Goal: Task Accomplishment & Management: Manage account settings

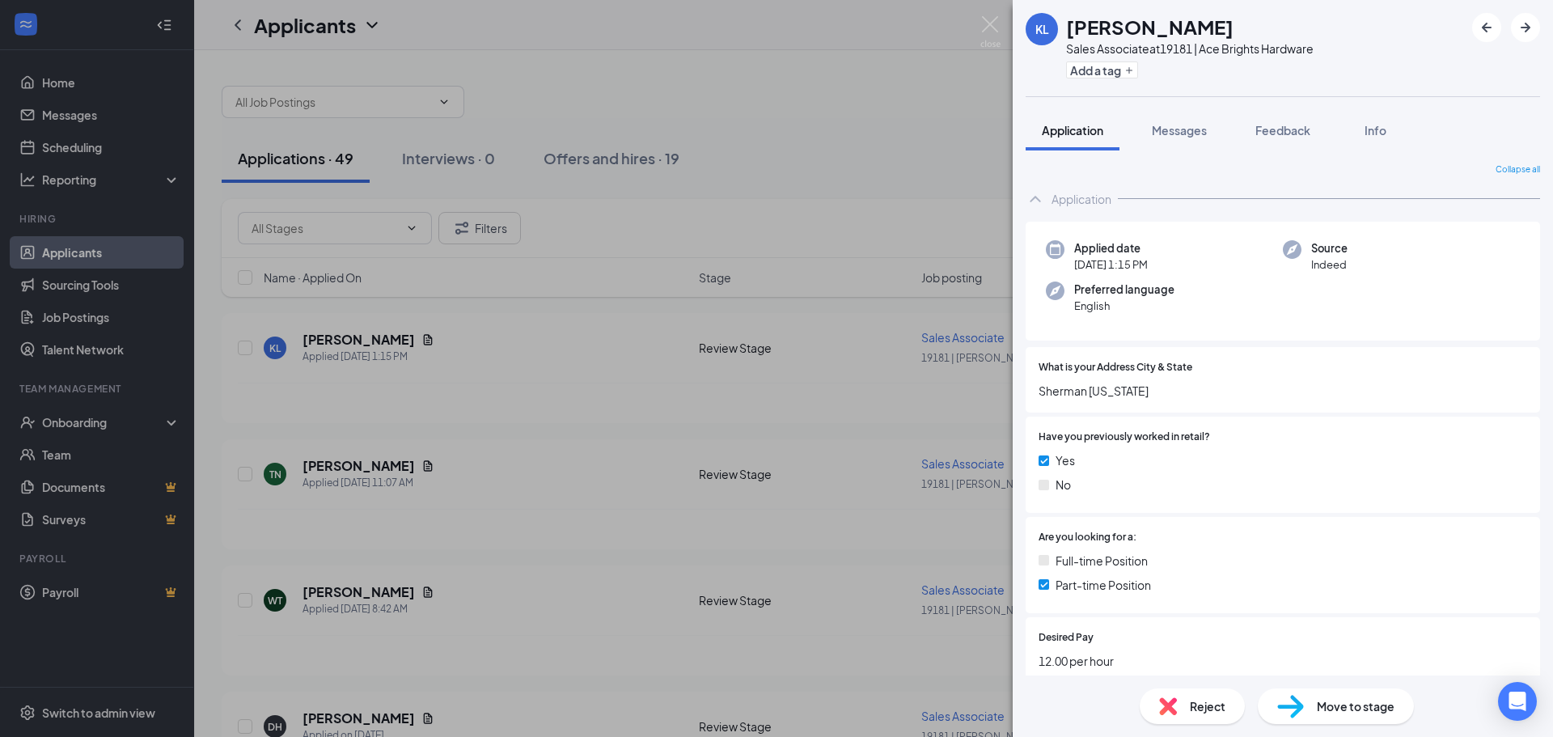
click at [867, 206] on div "KL [PERSON_NAME] Sales Associate at 19181 | Ace Brights Hardware Add a tag Appl…" at bounding box center [776, 368] width 1553 height 737
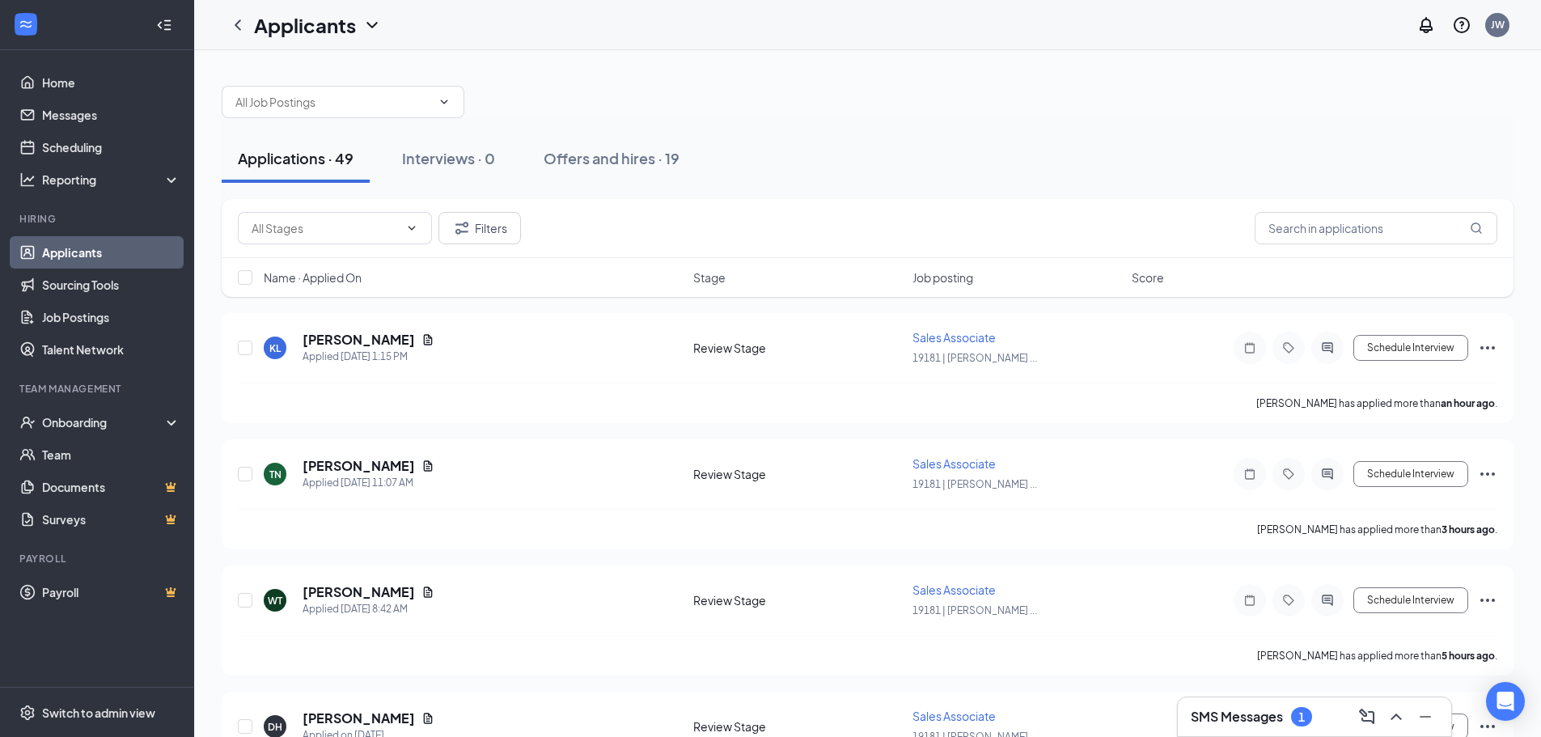
click at [1235, 717] on h3 "SMS Messages" at bounding box center [1236, 717] width 92 height 18
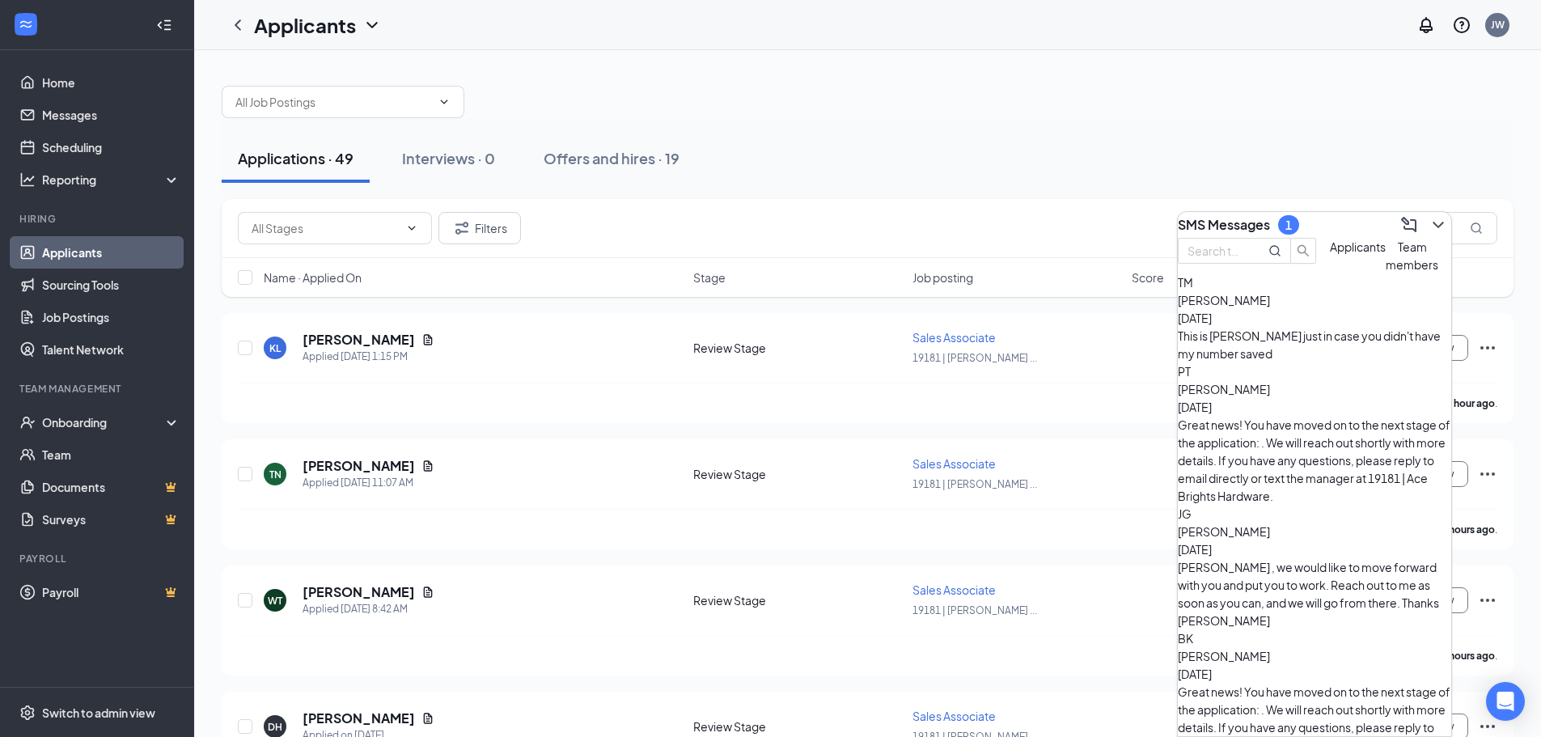
click at [1330, 254] on span "Applicants" at bounding box center [1358, 246] width 56 height 15
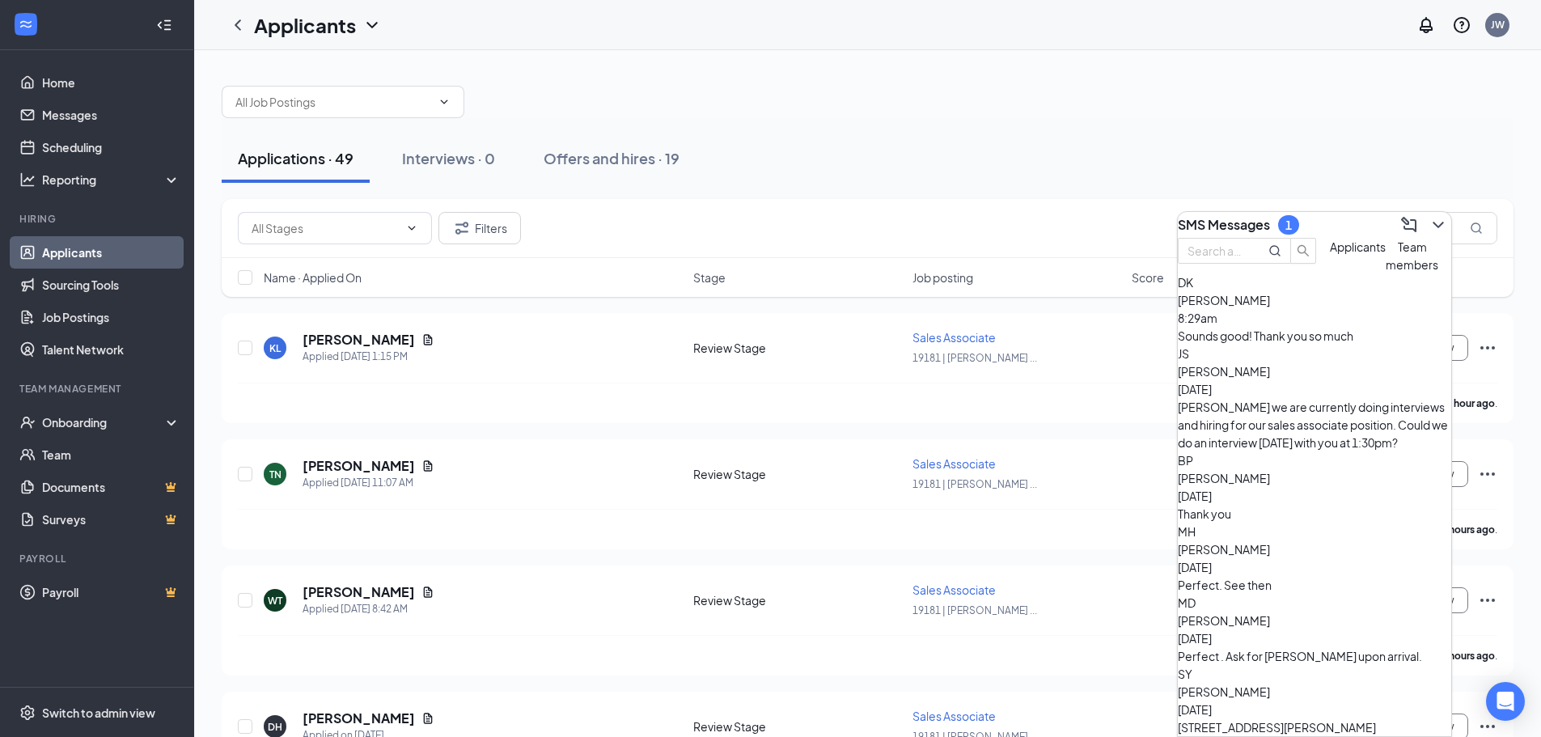
click at [1274, 345] on div "Sounds good! Thank you so much" at bounding box center [1314, 336] width 273 height 18
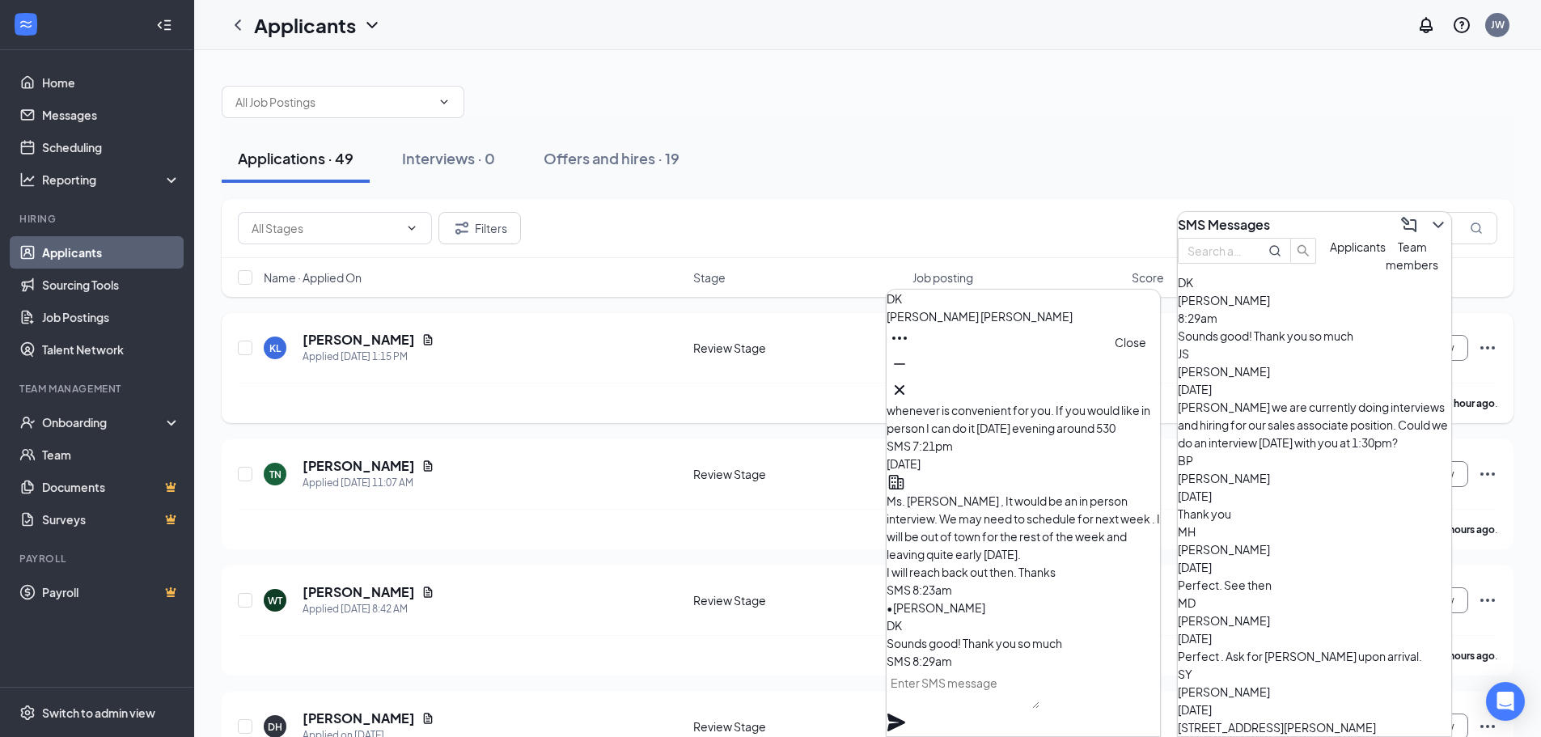
click at [904, 385] on icon "Cross" at bounding box center [899, 390] width 10 height 10
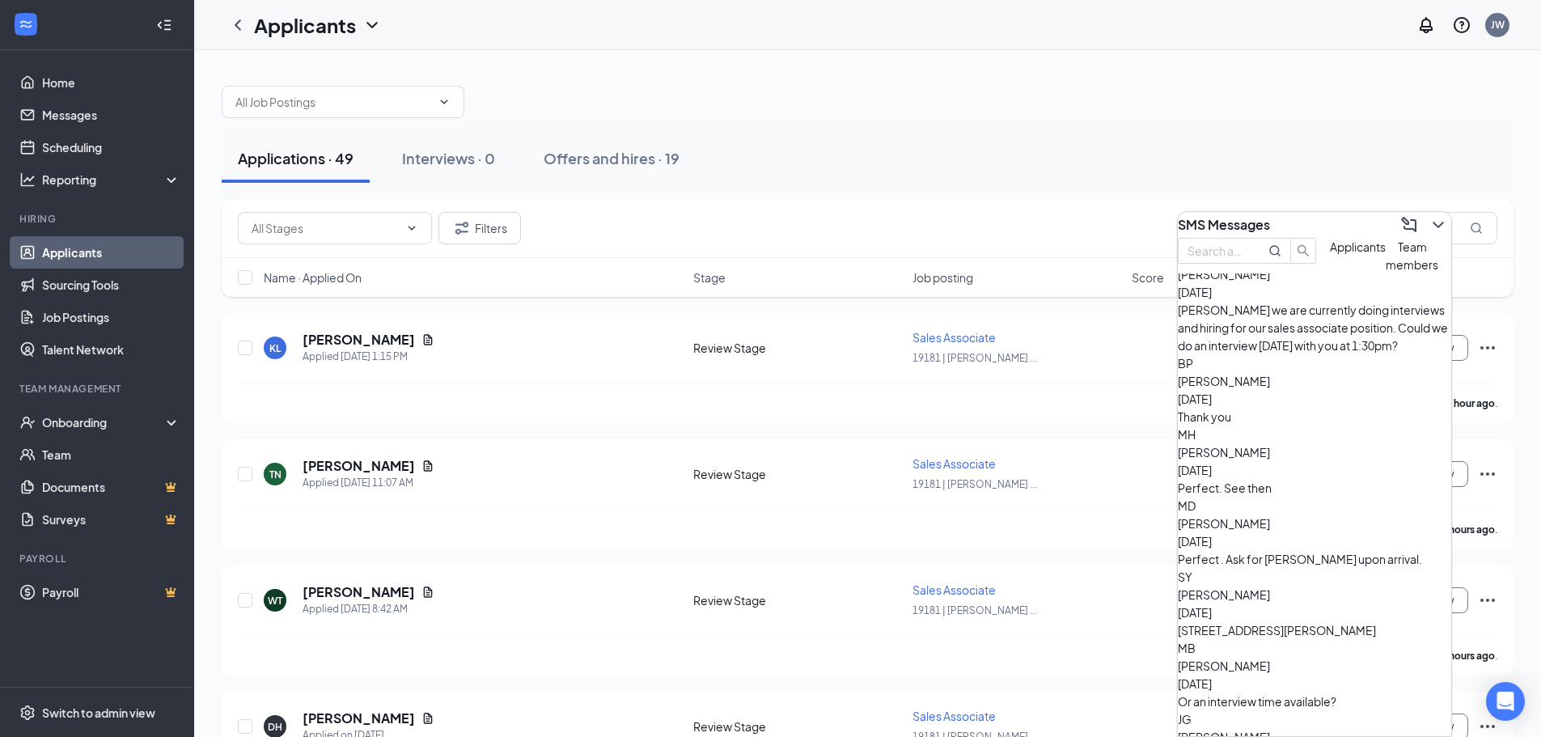
scroll to position [103, 0]
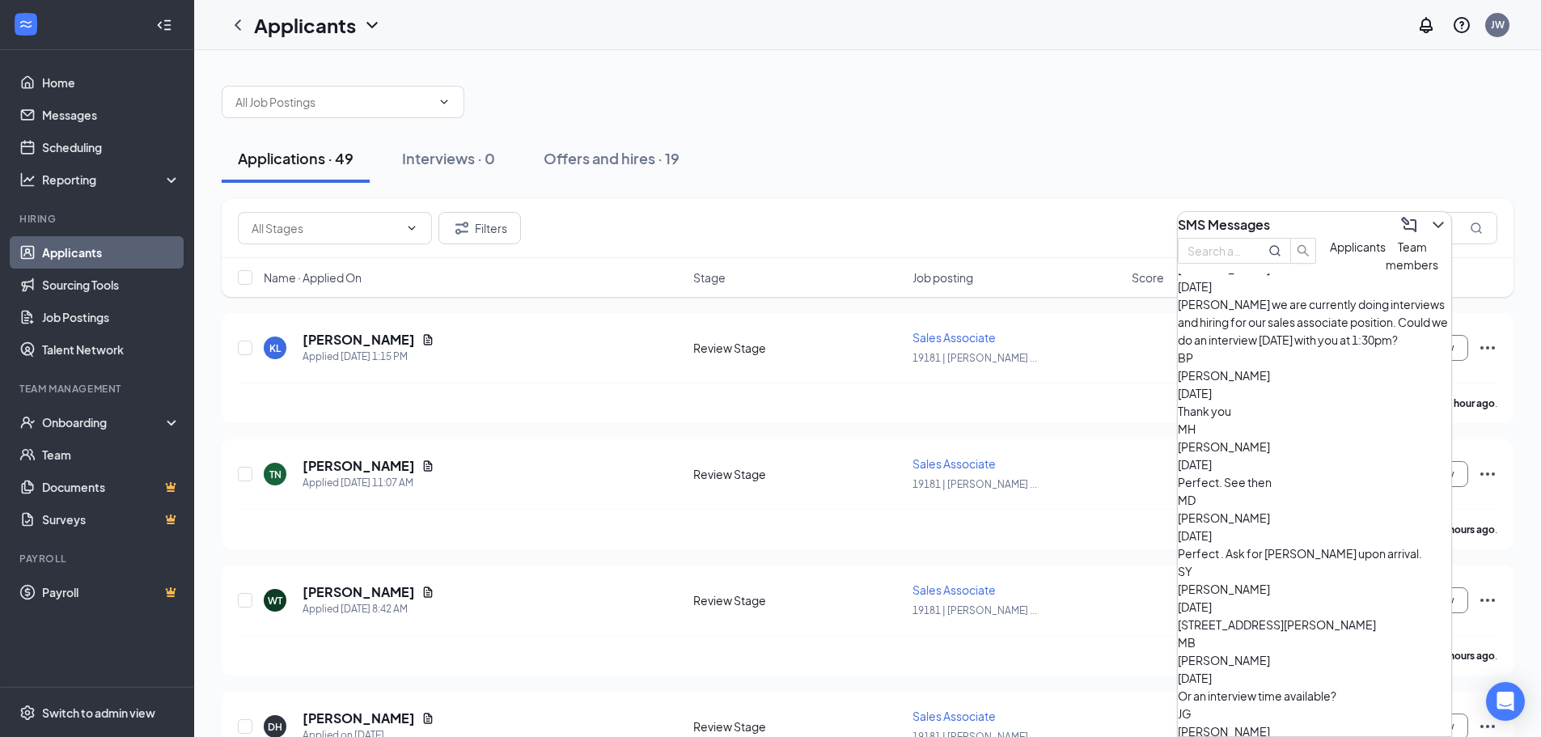
click at [1328, 615] on div "[STREET_ADDRESS][PERSON_NAME]" at bounding box center [1314, 624] width 273 height 18
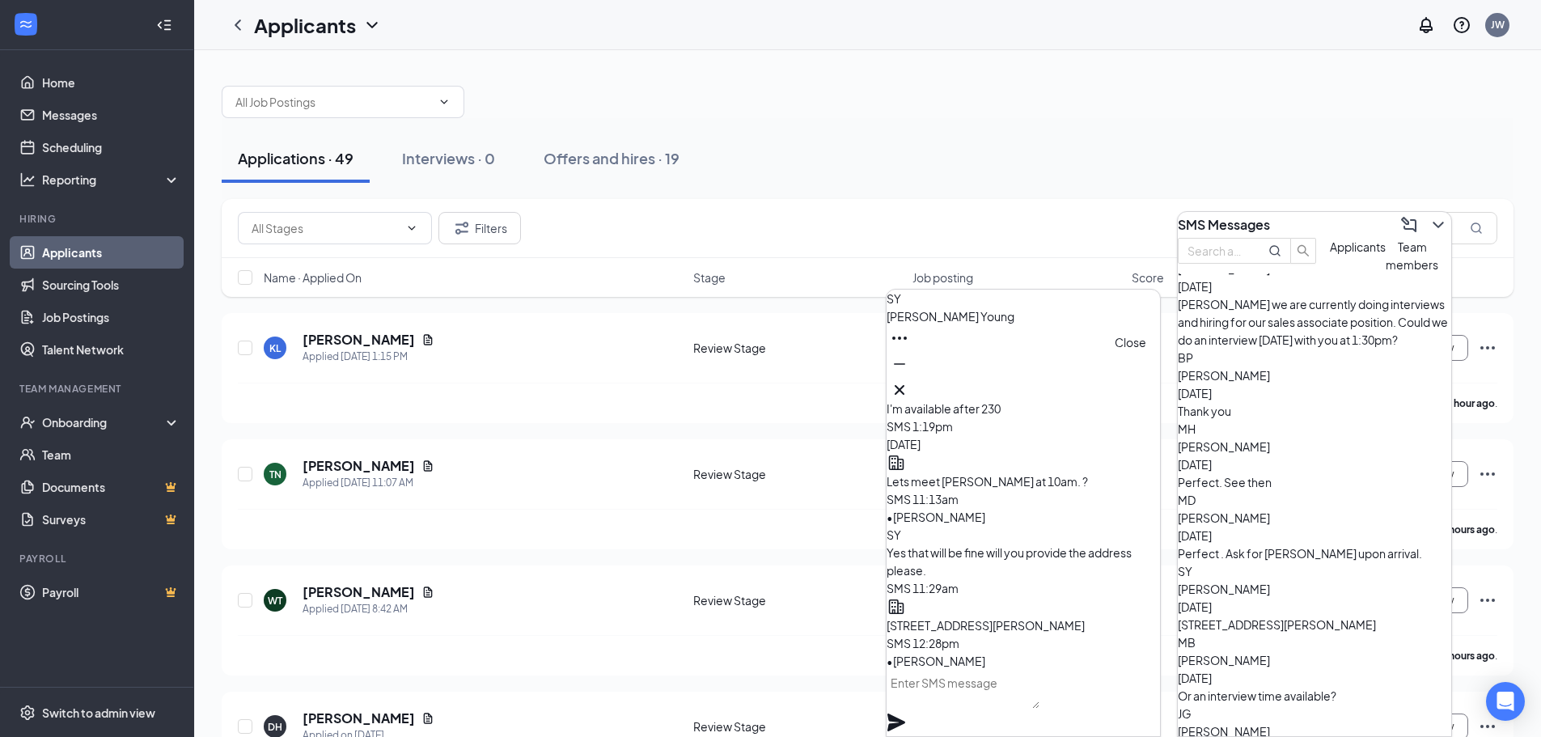
click at [904, 386] on icon "Cross" at bounding box center [899, 390] width 10 height 10
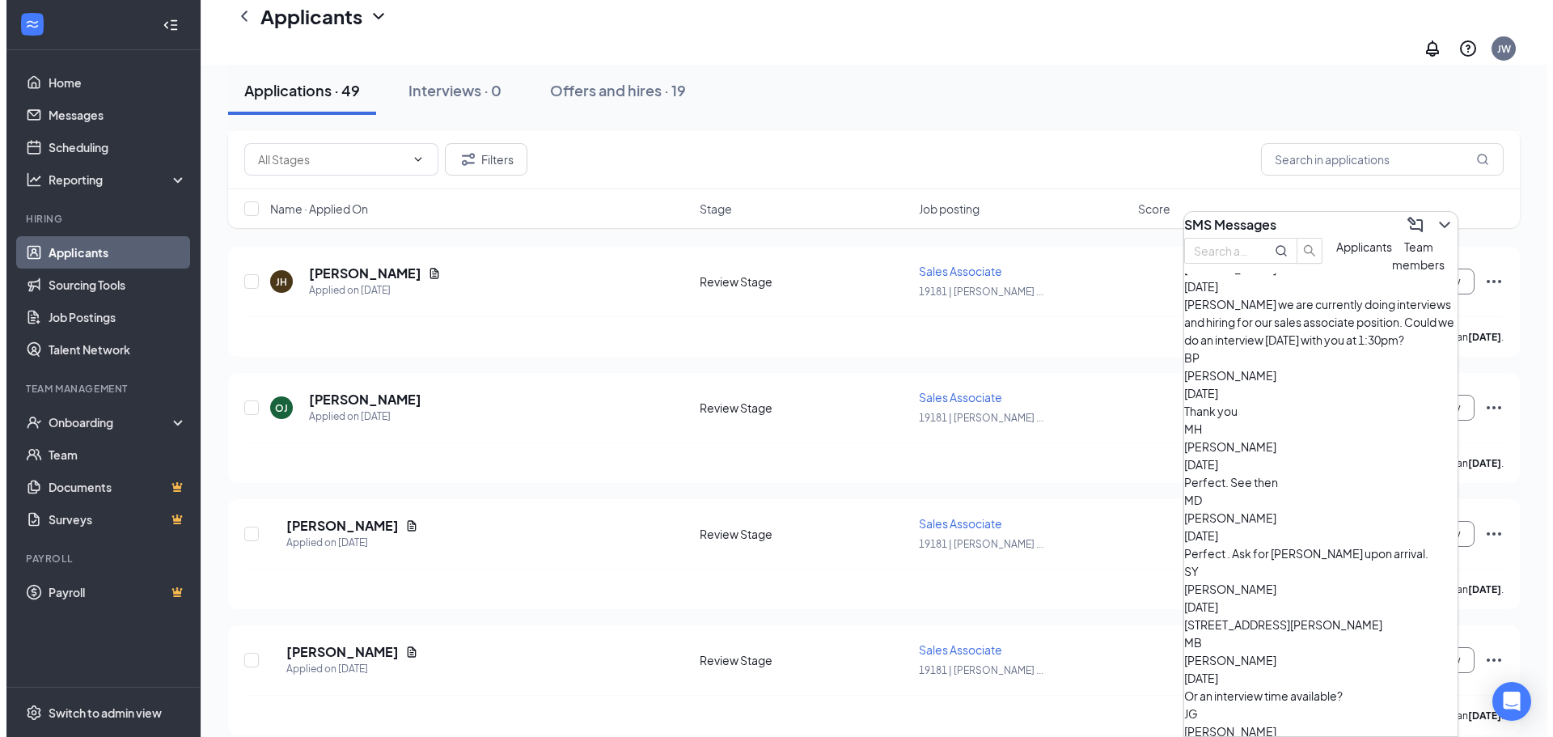
scroll to position [5761, 0]
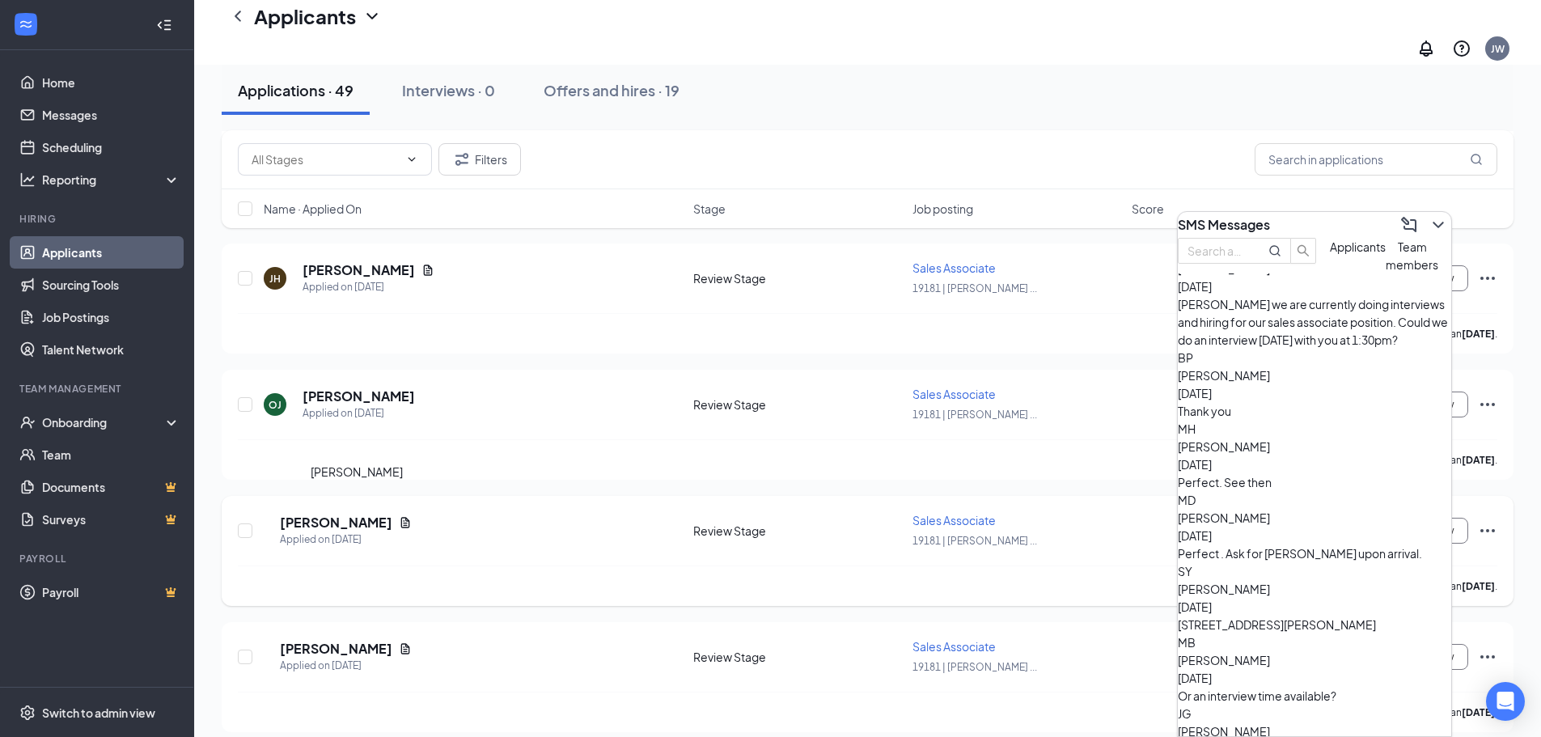
click at [392, 514] on h5 "[PERSON_NAME]" at bounding box center [336, 523] width 112 height 18
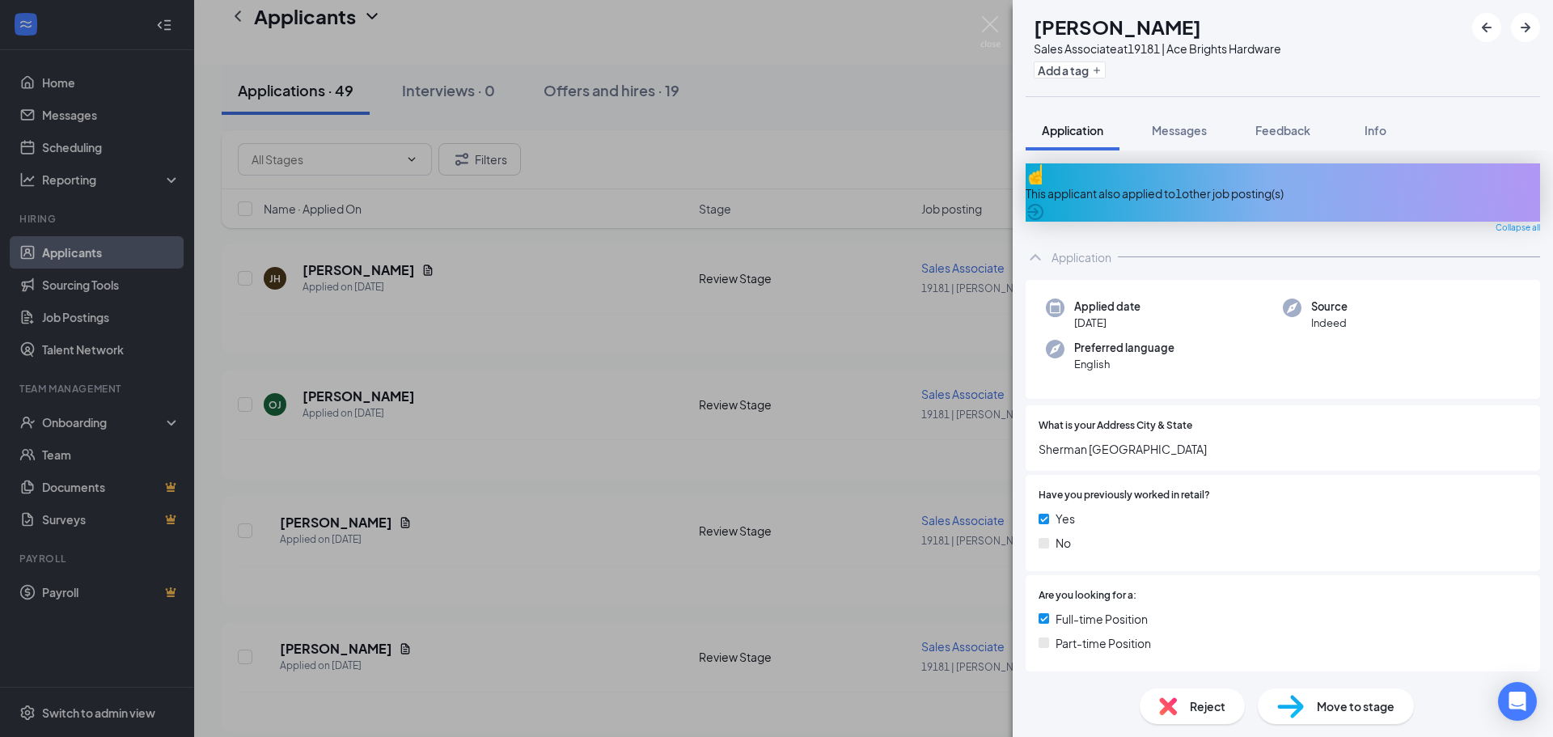
click at [1205, 707] on span "Reject" at bounding box center [1208, 706] width 36 height 18
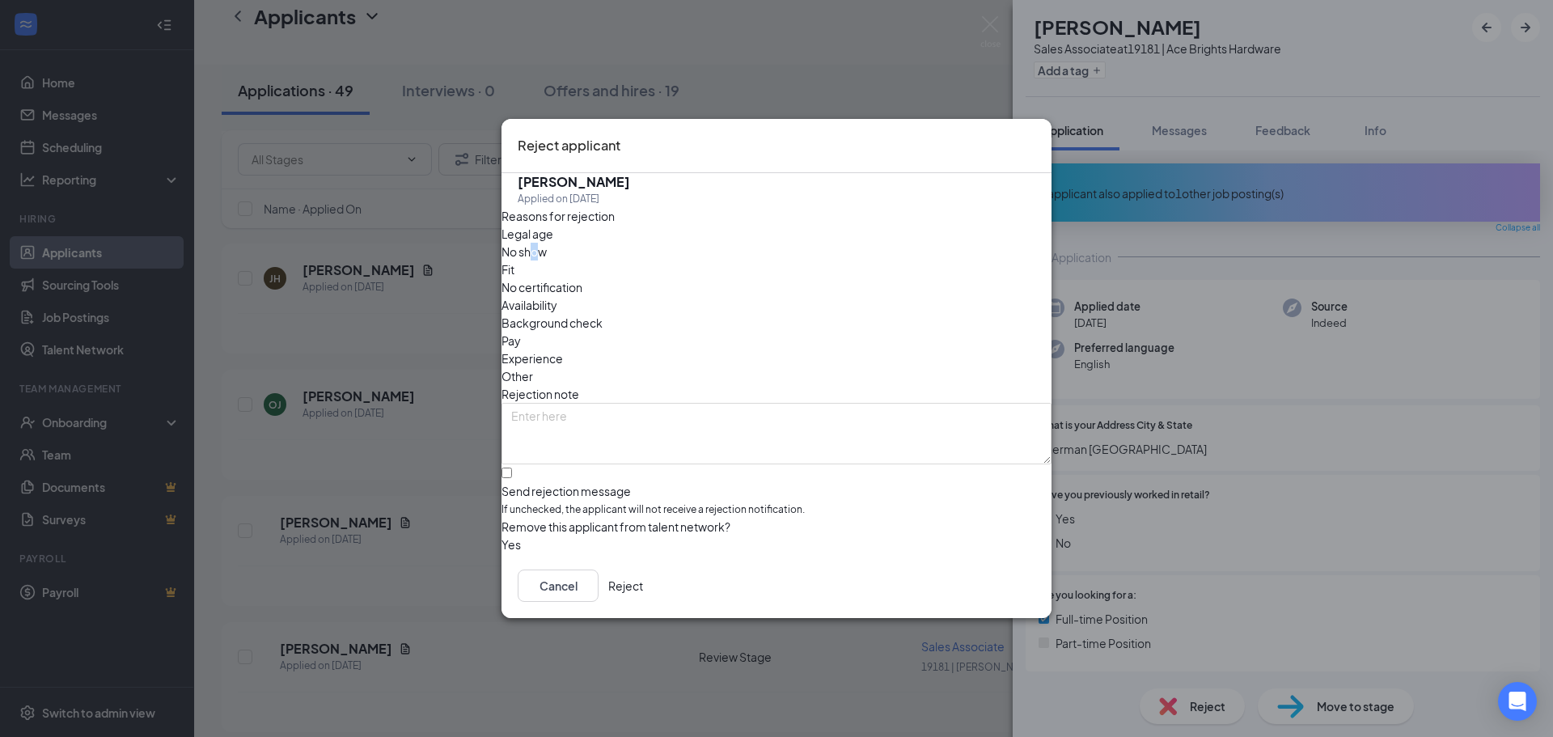
click at [547, 260] on span "No show" at bounding box center [523, 252] width 45 height 18
click at [512, 467] on input "Send rejection message If unchecked, the applicant will not receive a rejection…" at bounding box center [506, 472] width 11 height 11
checkbox input "true"
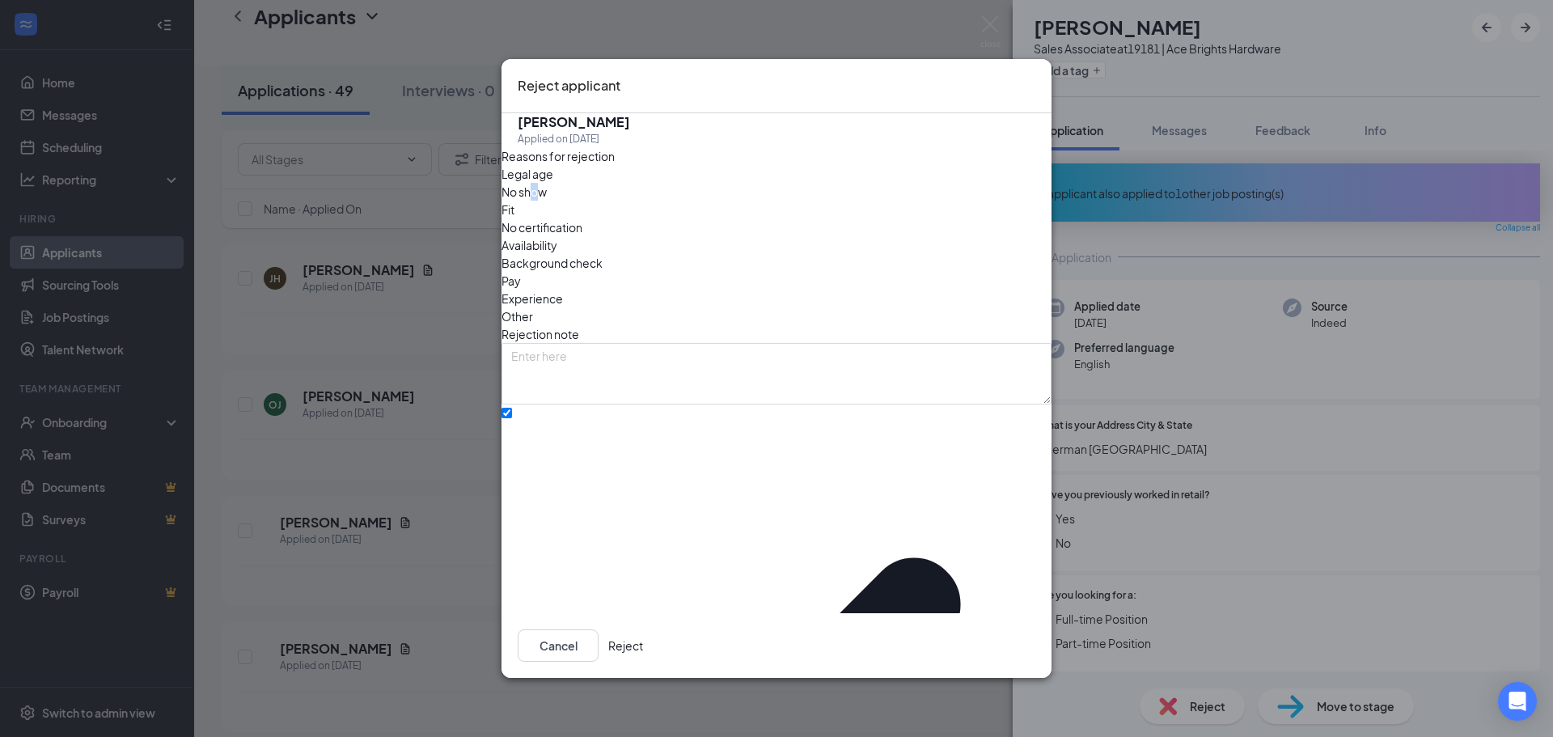
click at [643, 634] on button "Reject" at bounding box center [625, 645] width 35 height 32
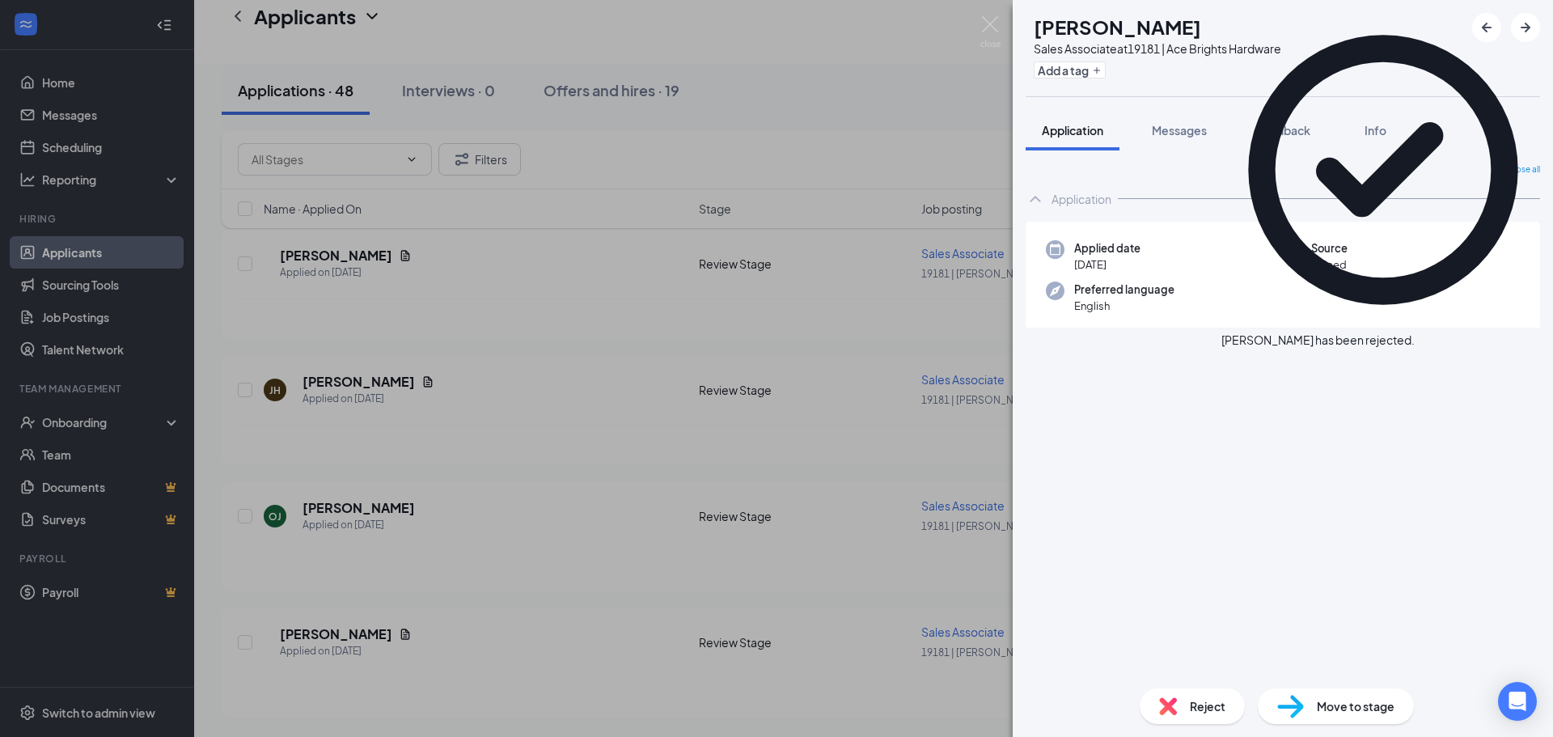
scroll to position [5635, 0]
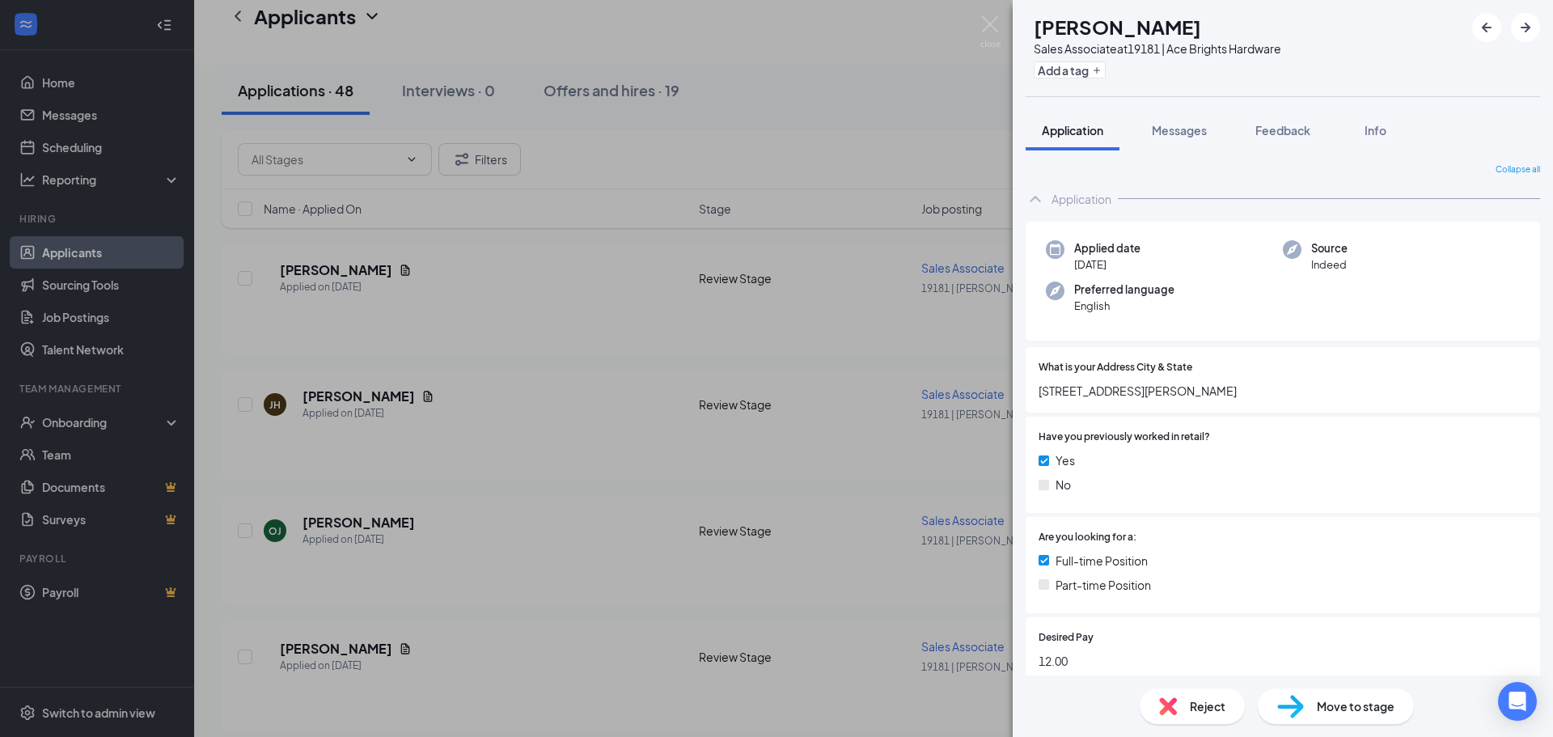
drag, startPoint x: 606, startPoint y: 362, endPoint x: 624, endPoint y: 326, distance: 40.2
click at [607, 360] on div "ME [PERSON_NAME] Sales Associate at 19181 | Ace Brights Hardware Add a tag Appl…" at bounding box center [776, 368] width 1553 height 737
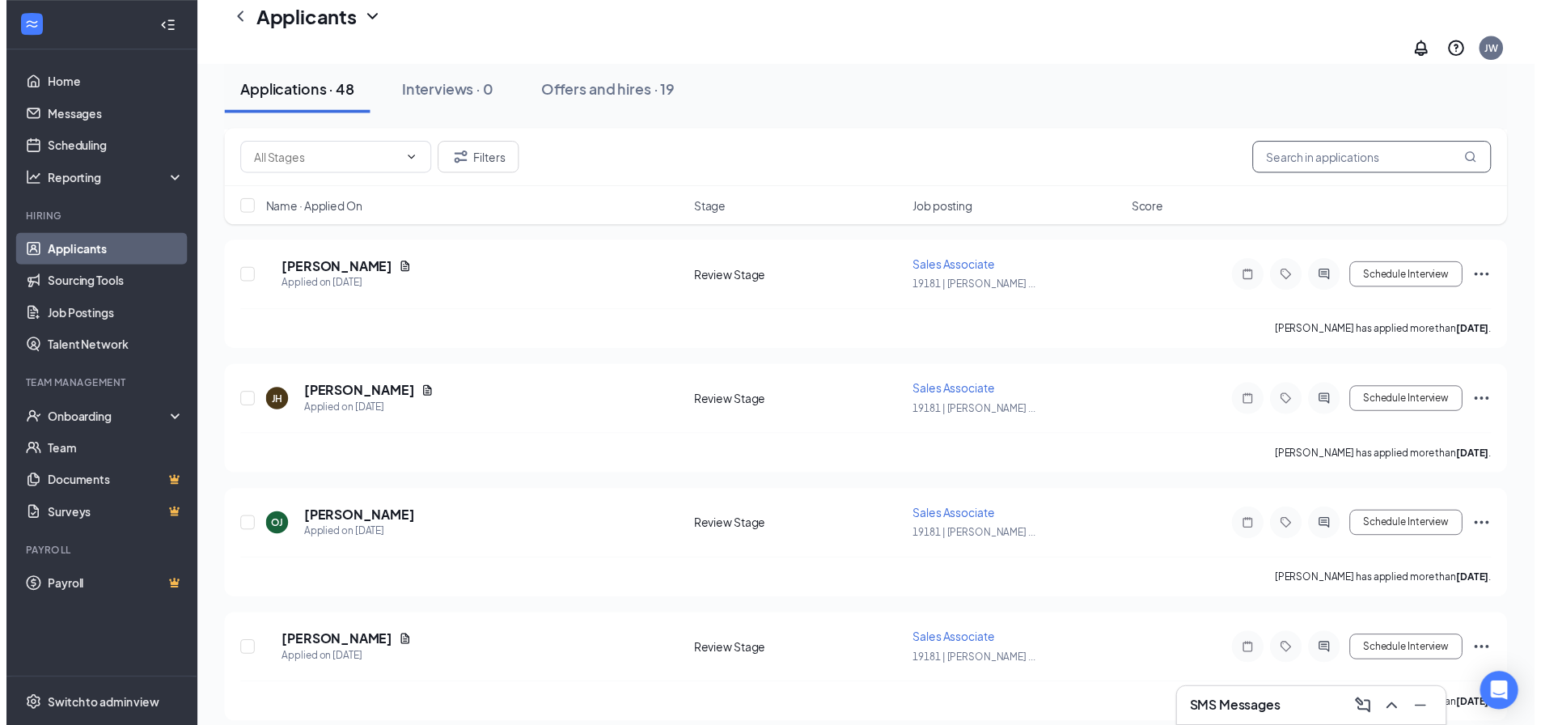
scroll to position [5647, 0]
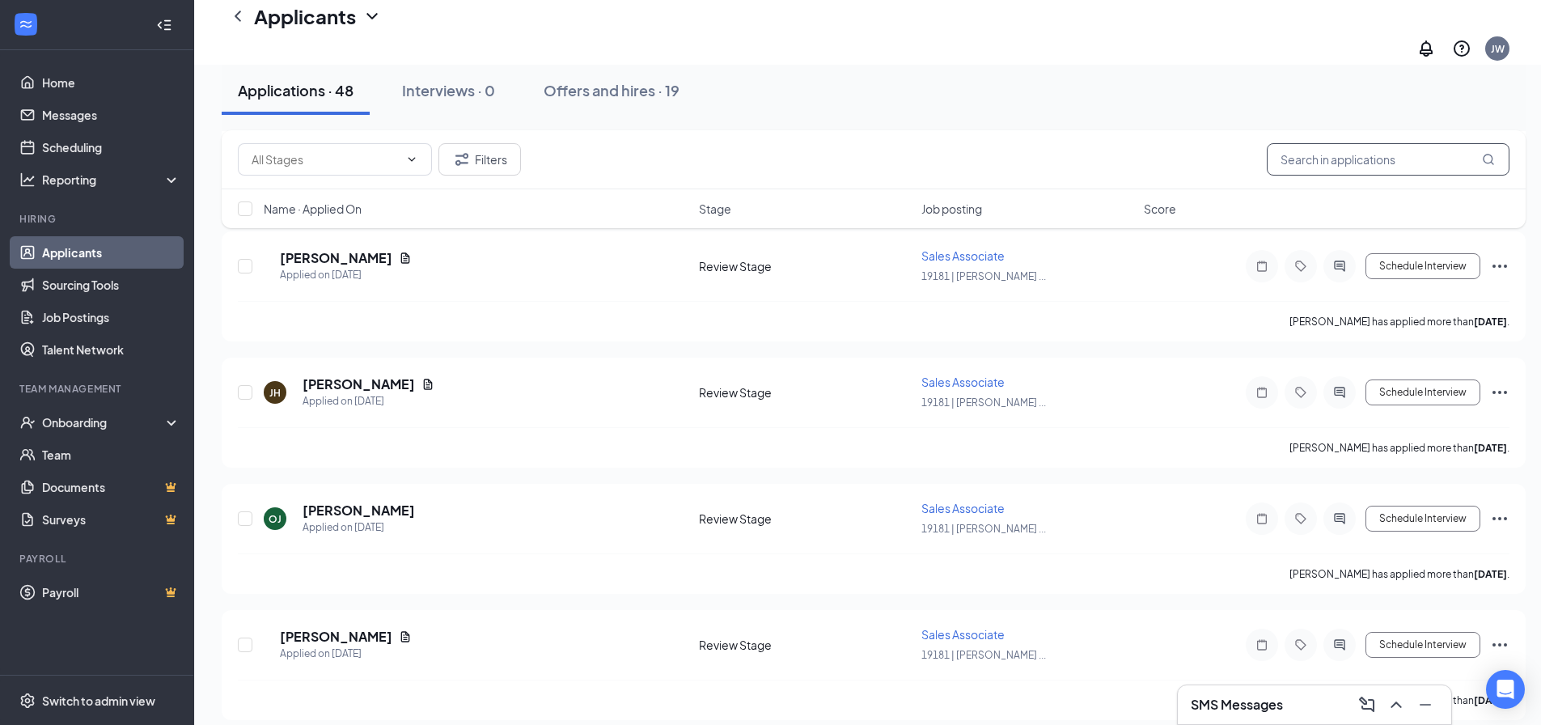
click at [1295, 155] on input "text" at bounding box center [1387, 159] width 243 height 32
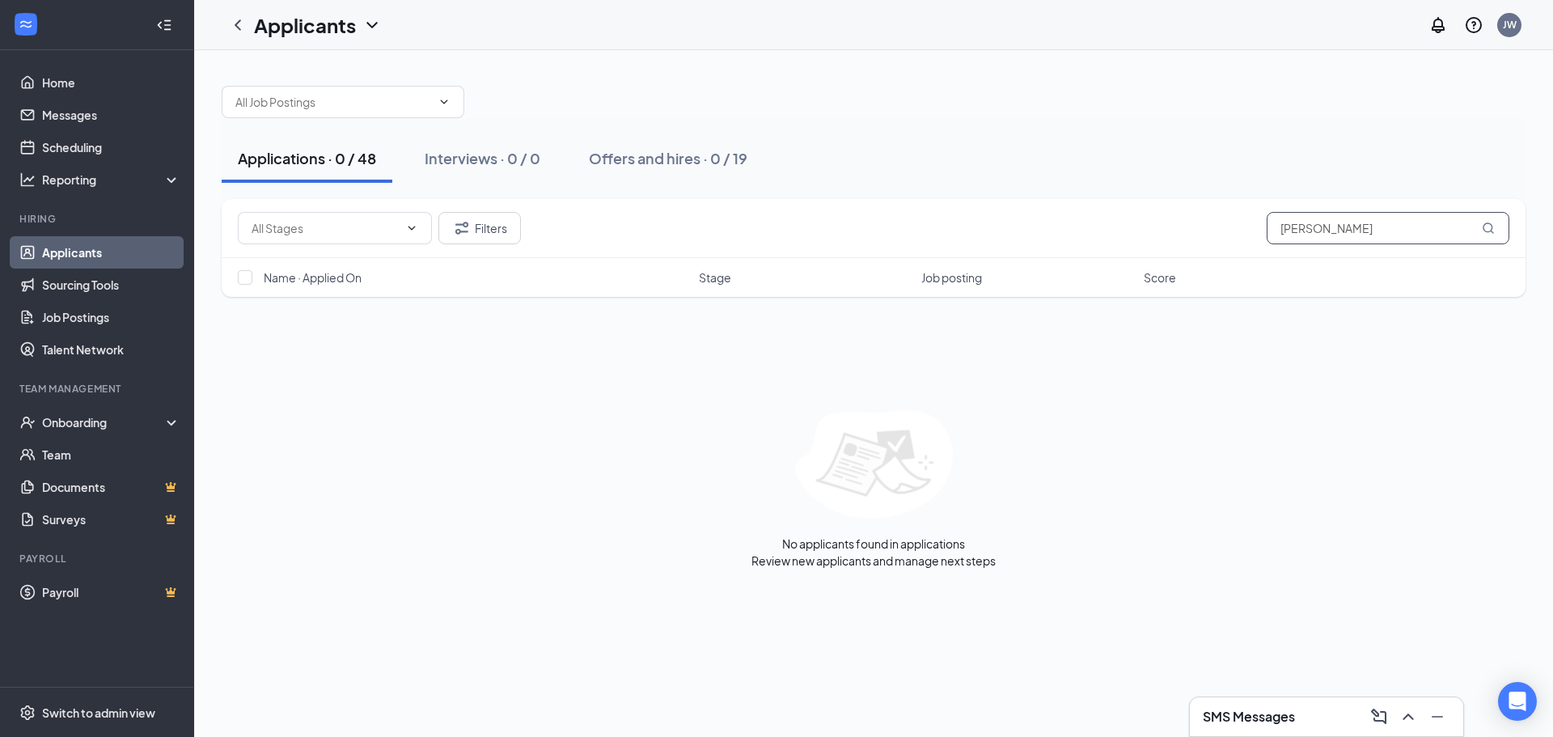
type input "[PERSON_NAME]"
click at [1491, 226] on icon "MagnifyingGlass" at bounding box center [1488, 228] width 13 height 13
click at [1484, 226] on icon "MagnifyingGlass" at bounding box center [1488, 228] width 13 height 13
click at [318, 157] on div "Applications · 0 / 48" at bounding box center [307, 158] width 138 height 20
drag, startPoint x: 1391, startPoint y: 236, endPoint x: 904, endPoint y: 286, distance: 489.4
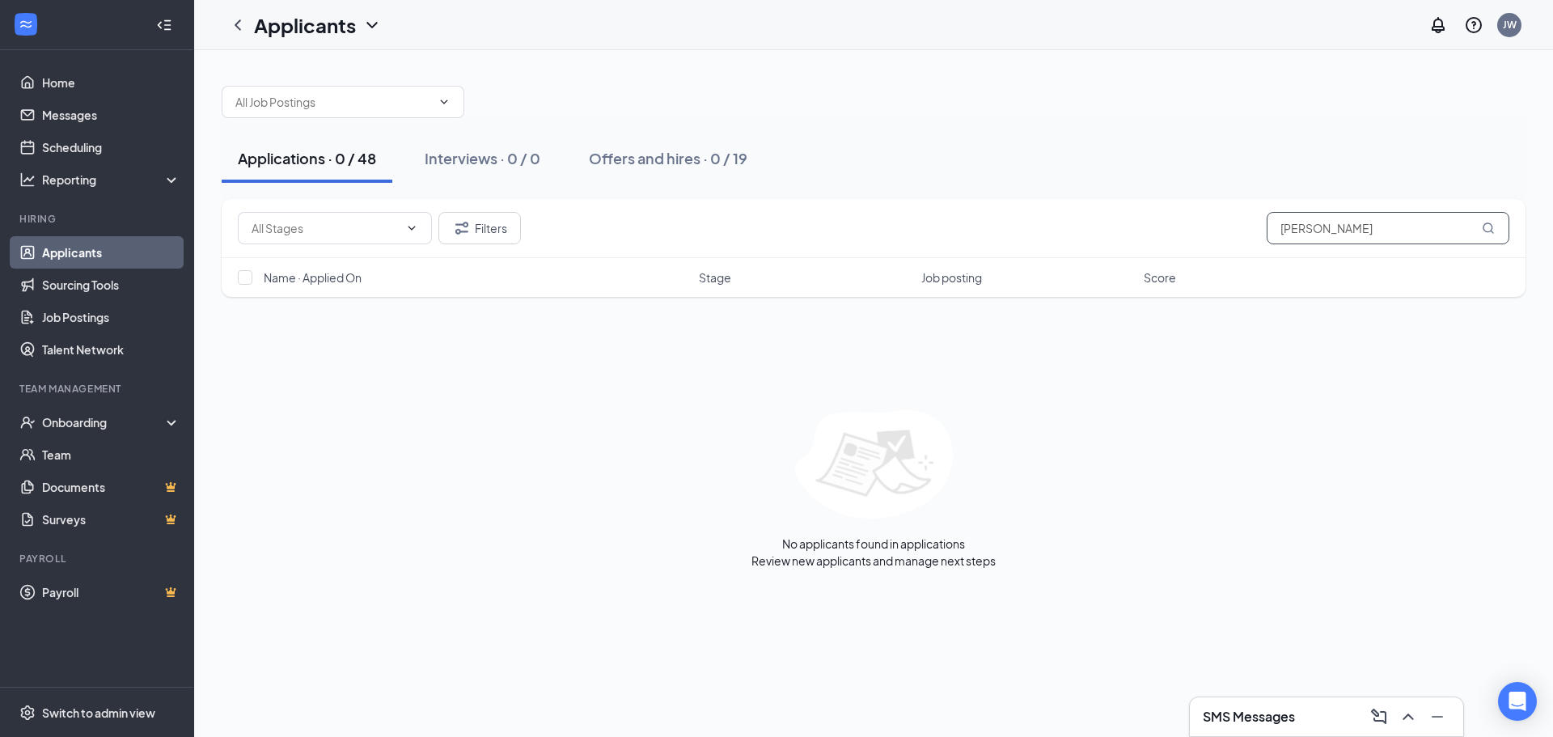
click at [904, 286] on div "Filters [PERSON_NAME] Name · Applied On Stage Job posting Score" at bounding box center [874, 248] width 1304 height 98
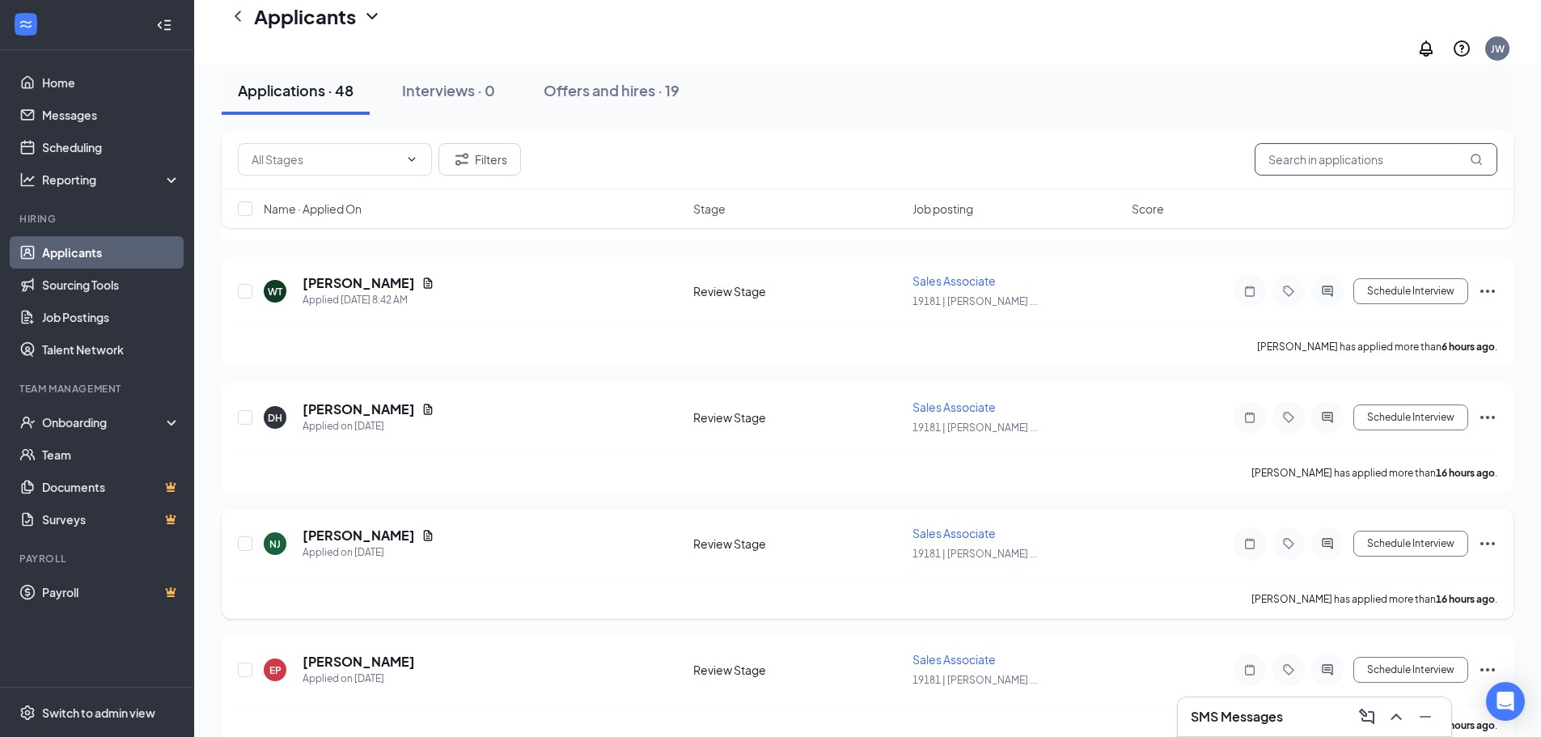
scroll to position [404, 0]
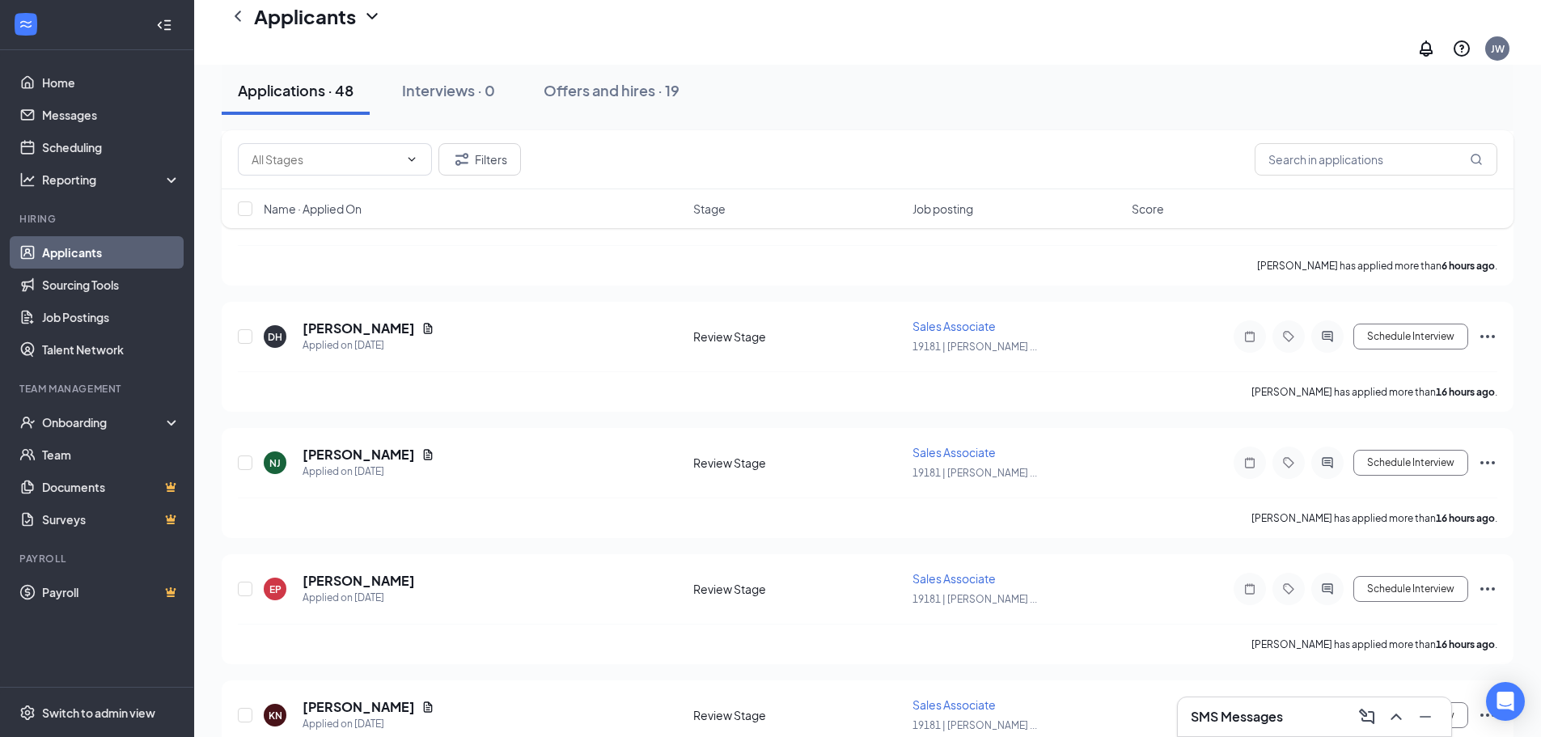
click at [1308, 717] on div "SMS Messages" at bounding box center [1313, 717] width 247 height 26
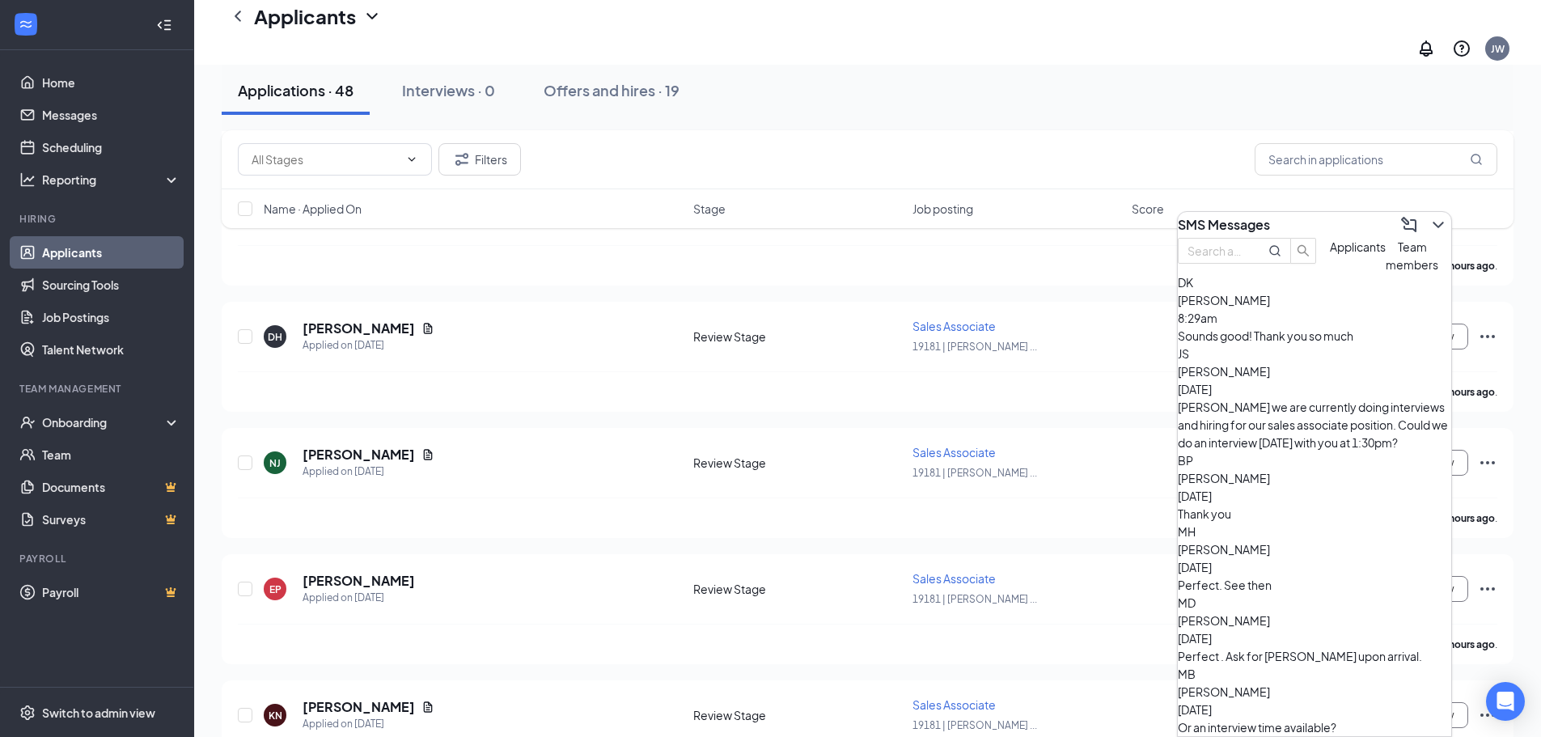
click at [1325, 224] on div "SMS Messages" at bounding box center [1314, 225] width 273 height 26
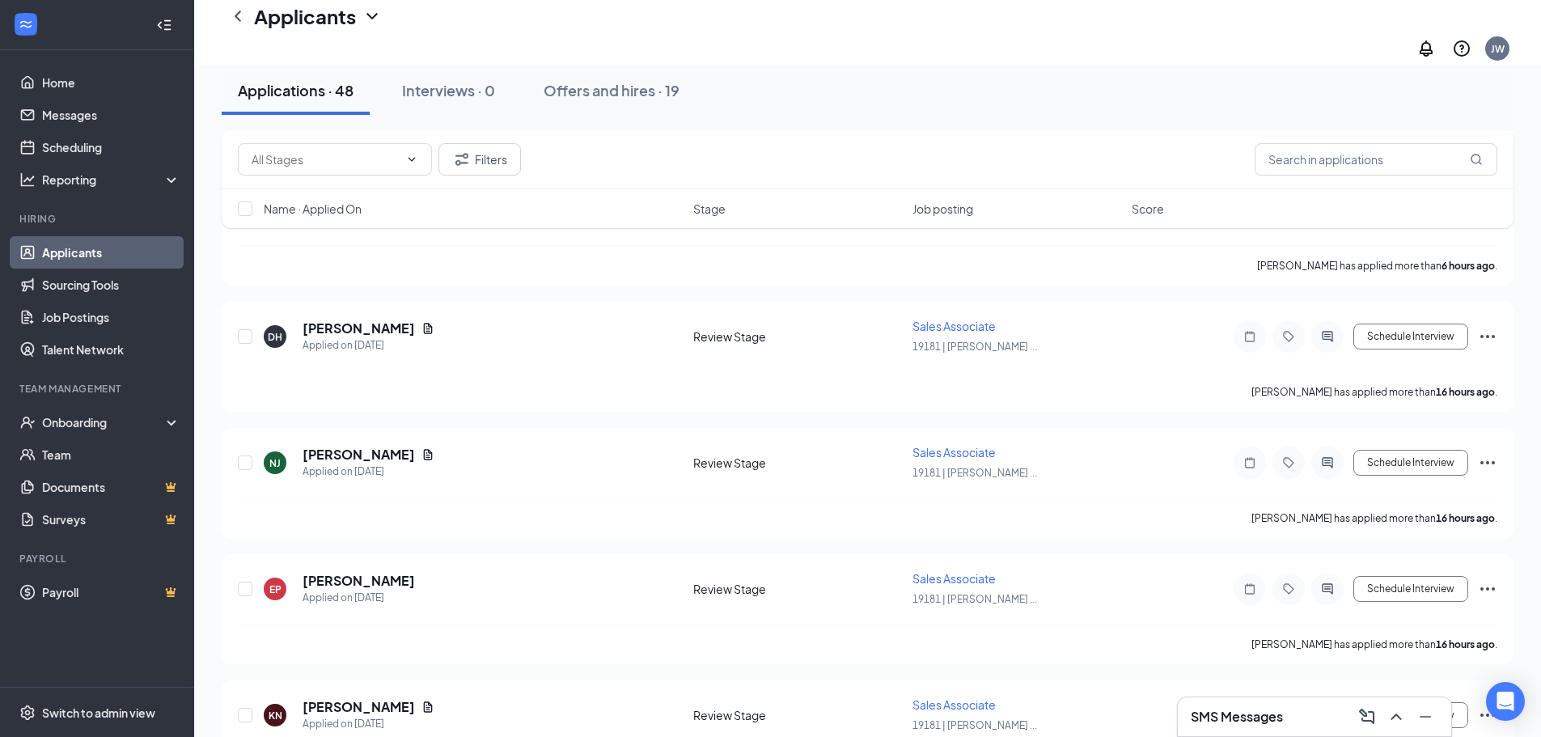
click at [1312, 711] on div "SMS Messages" at bounding box center [1313, 717] width 247 height 26
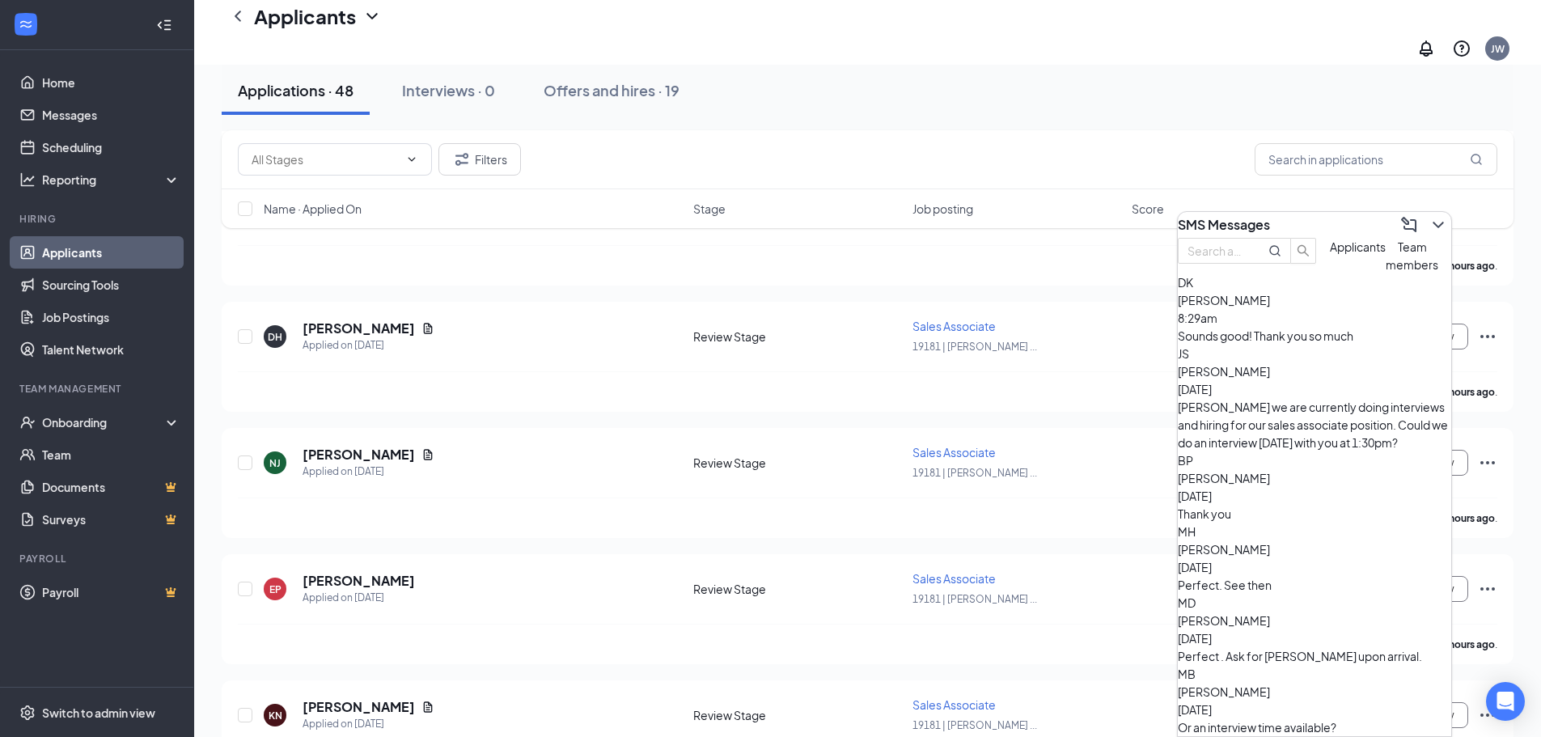
click at [1313, 217] on div "SMS Messages" at bounding box center [1314, 225] width 273 height 26
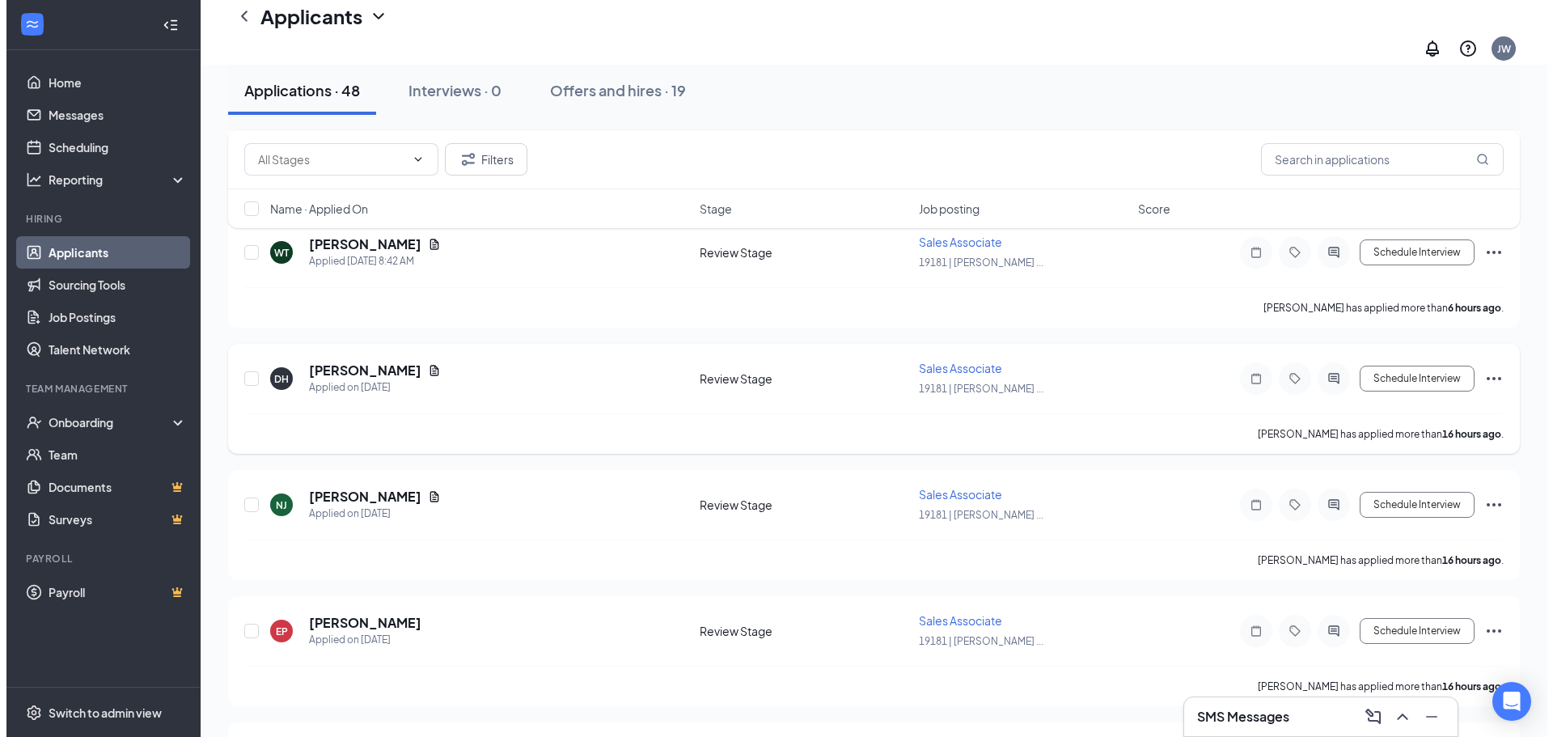
scroll to position [323, 0]
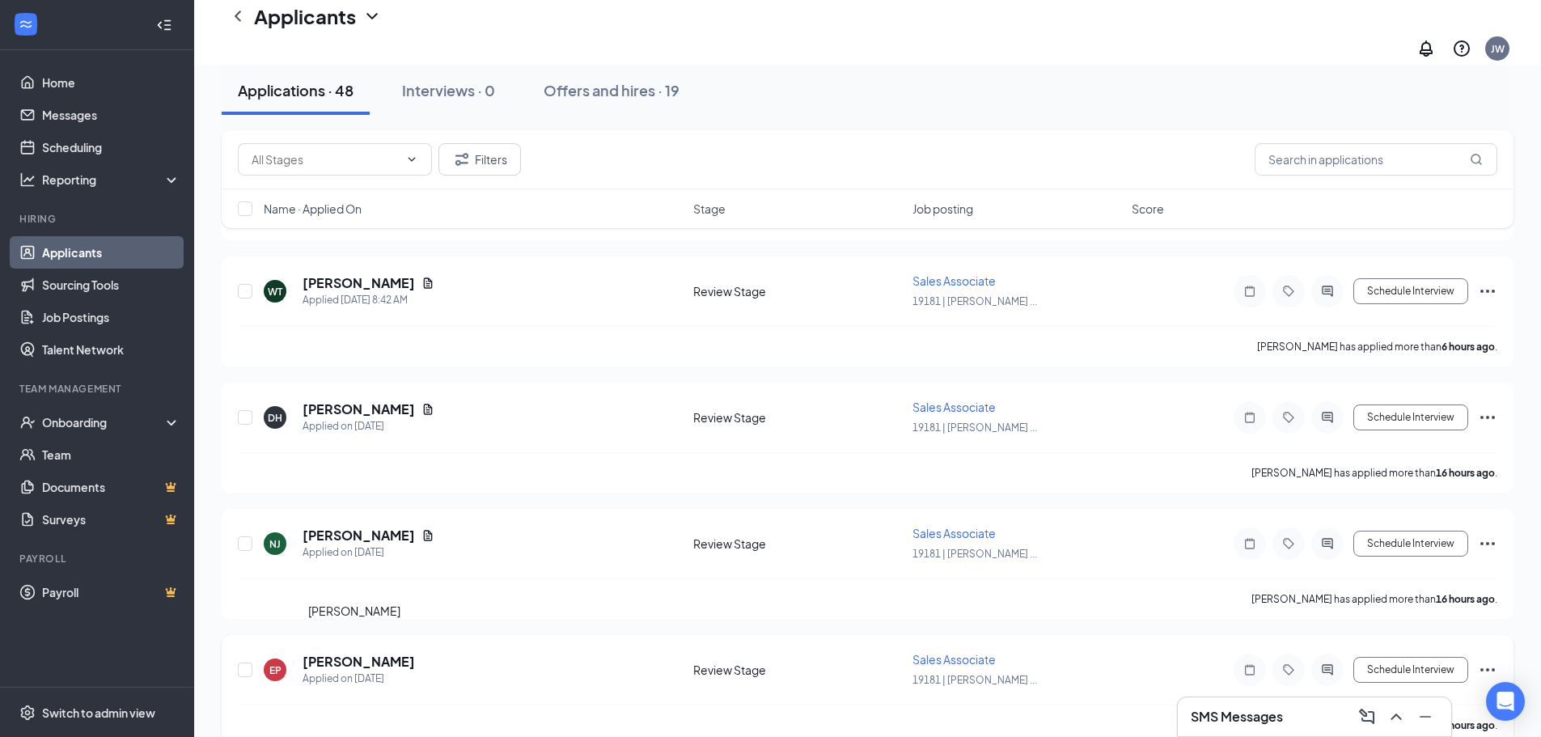
click at [383, 653] on h5 "[PERSON_NAME]" at bounding box center [358, 662] width 112 height 18
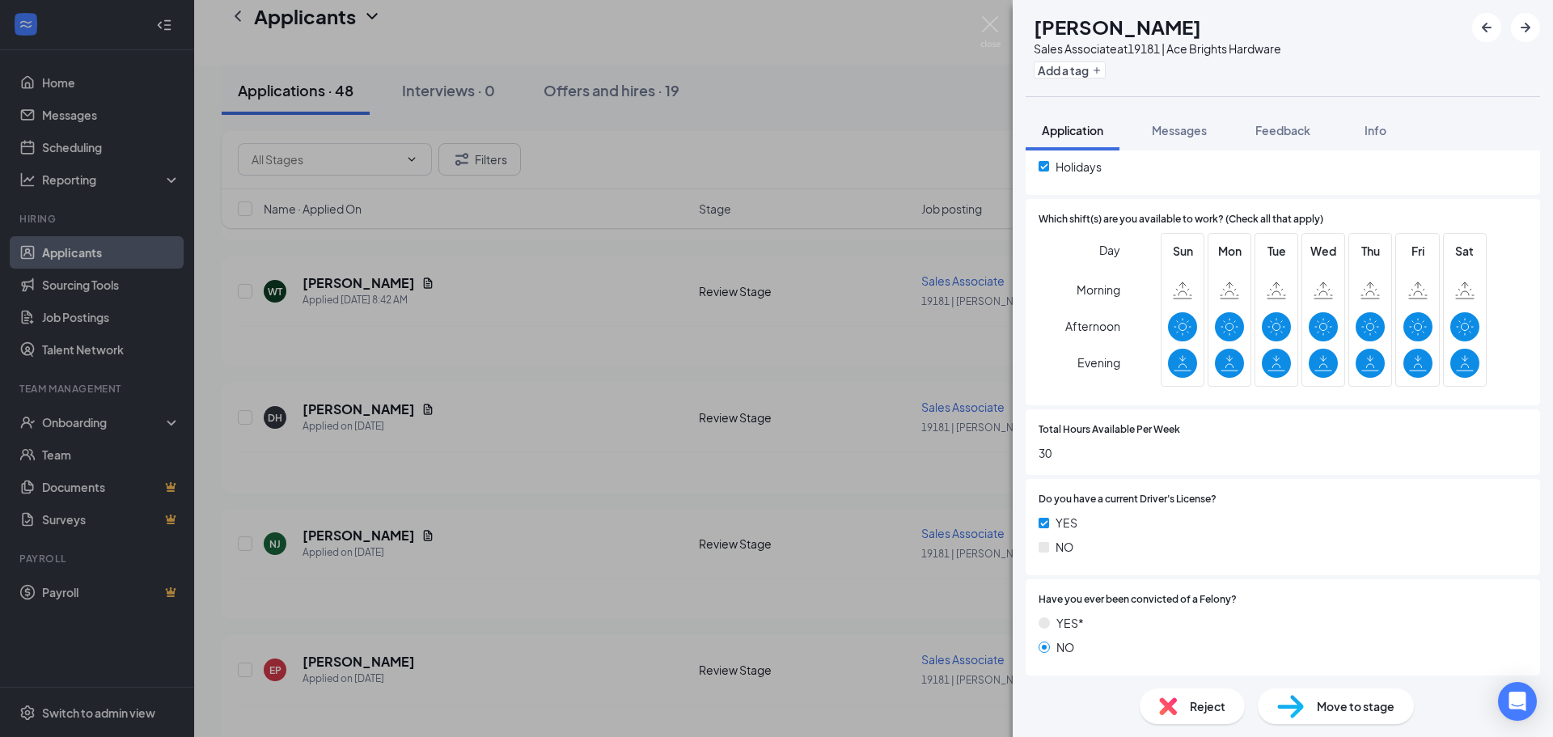
scroll to position [475, 0]
